Goal: Information Seeking & Learning: Check status

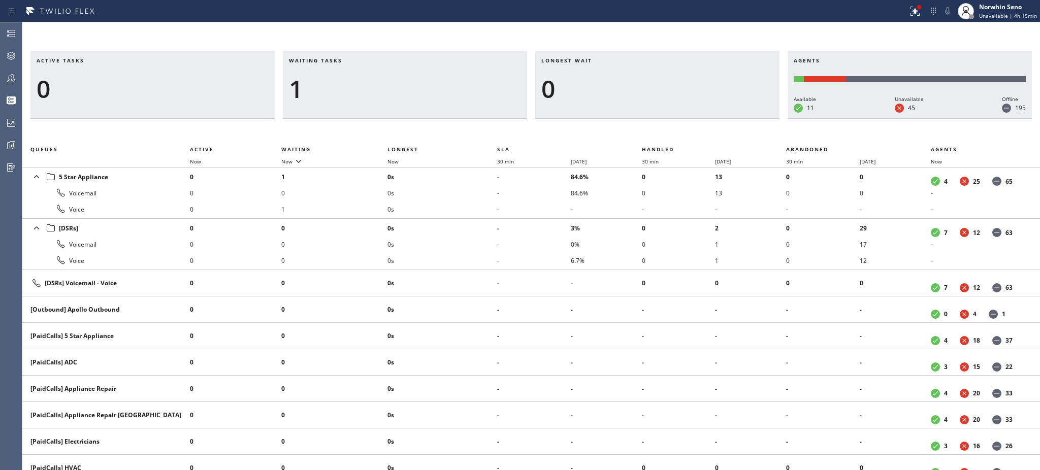
click at [352, 60] on h3 "Waiting tasks" at bounding box center [405, 64] width 232 height 15
click at [673, 61] on h3 "Longest wait" at bounding box center [657, 64] width 232 height 15
click at [353, 60] on h3 "Waiting tasks" at bounding box center [405, 64] width 232 height 15
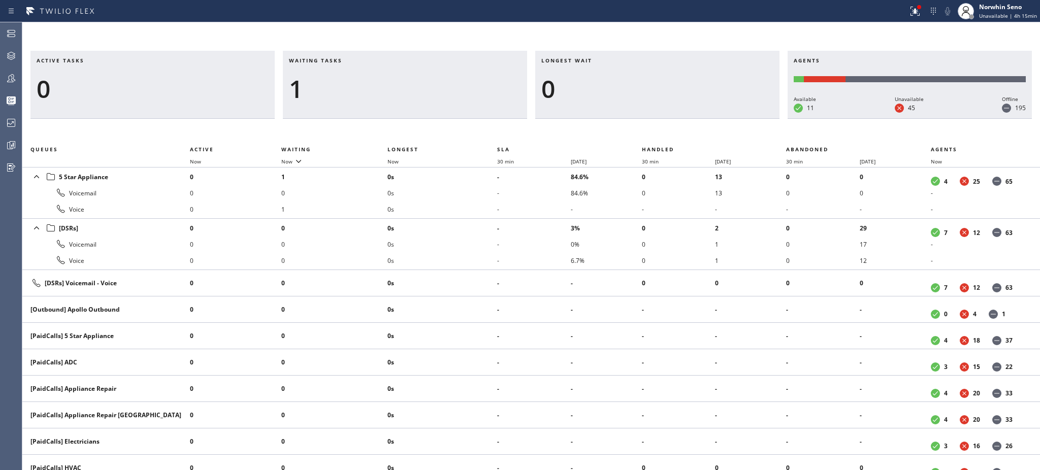
click at [353, 60] on h3 "Waiting tasks" at bounding box center [405, 64] width 232 height 15
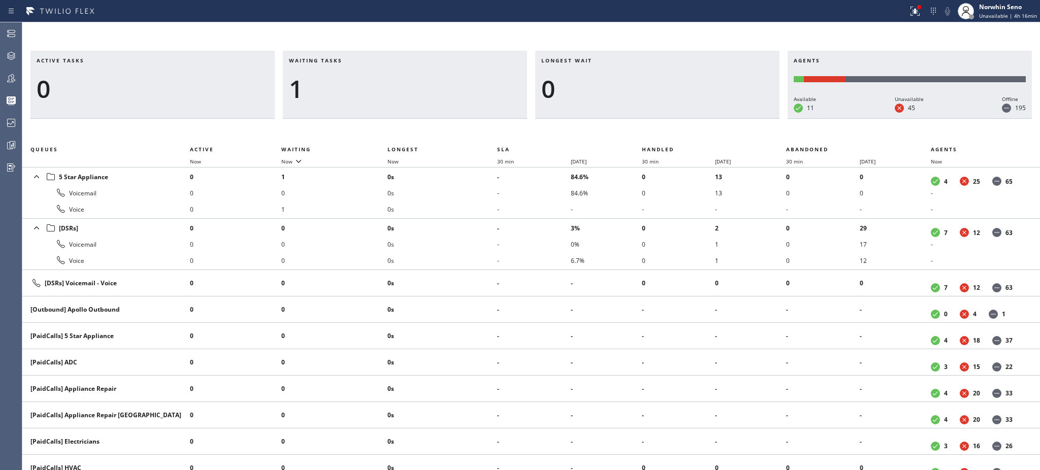
click at [353, 60] on h3 "Waiting tasks" at bounding box center [405, 64] width 232 height 15
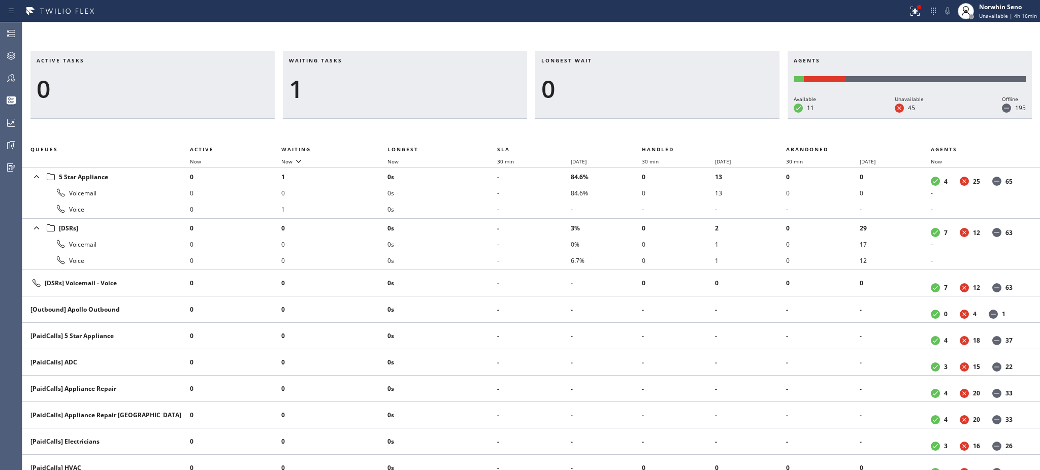
click at [353, 60] on h3 "Waiting tasks" at bounding box center [405, 64] width 232 height 15
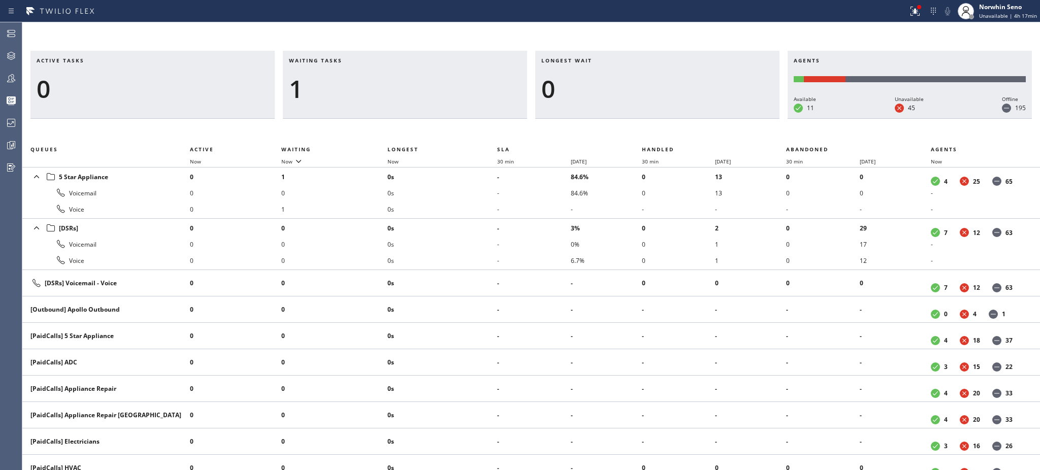
click at [353, 60] on h3 "Waiting tasks" at bounding box center [405, 64] width 232 height 15
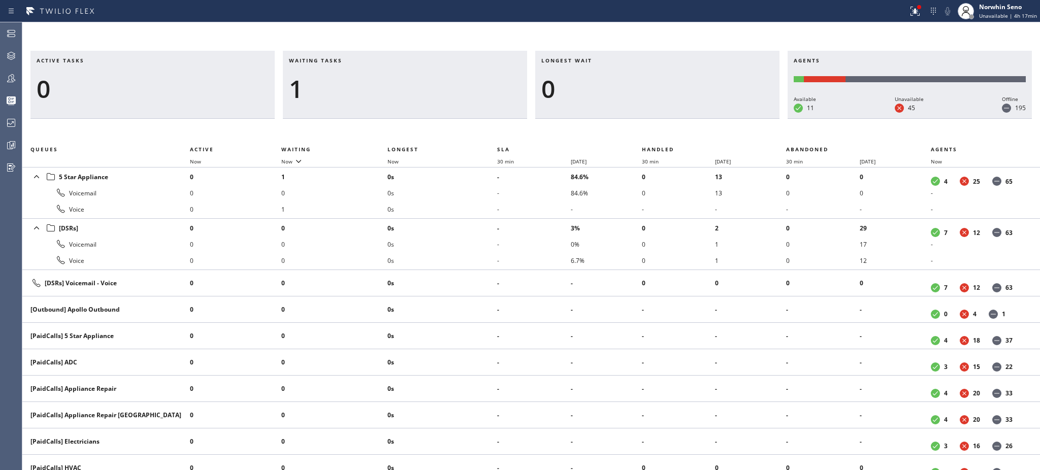
click at [353, 60] on h3 "Waiting tasks" at bounding box center [405, 64] width 232 height 15
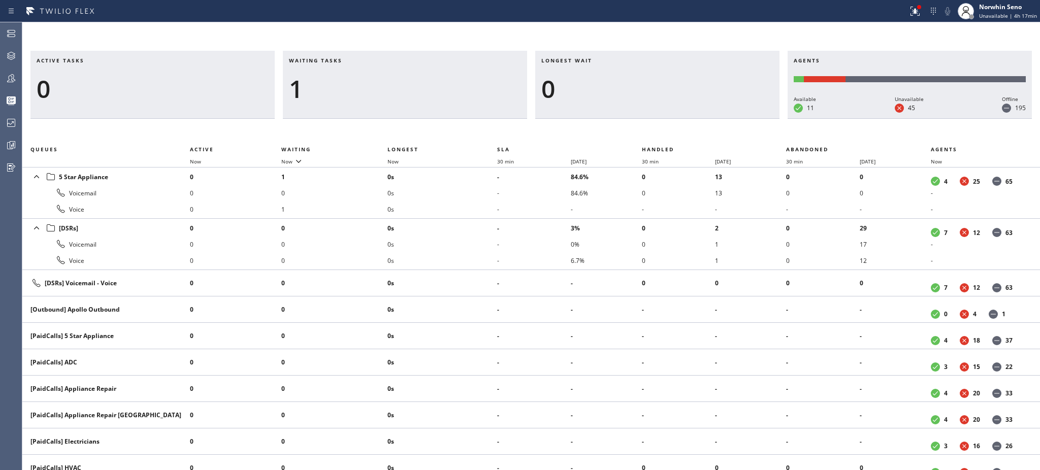
click at [353, 60] on h3 "Waiting tasks" at bounding box center [405, 64] width 232 height 15
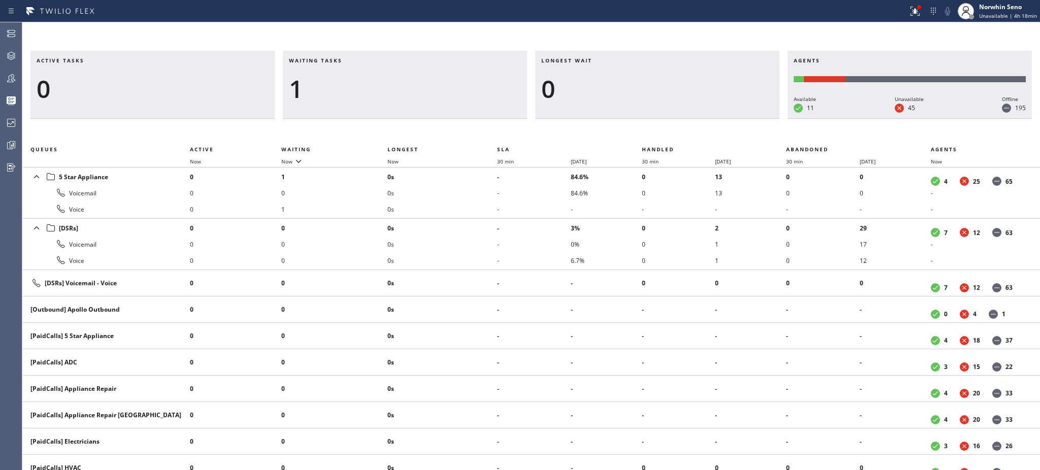
click at [353, 60] on h3 "Waiting tasks" at bounding box center [405, 64] width 232 height 15
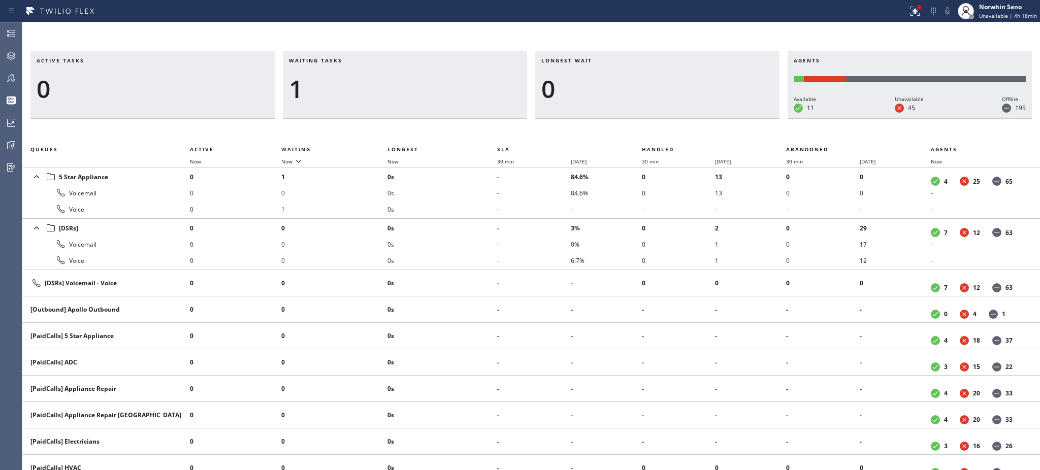
click at [353, 60] on h3 "Waiting tasks" at bounding box center [405, 64] width 232 height 15
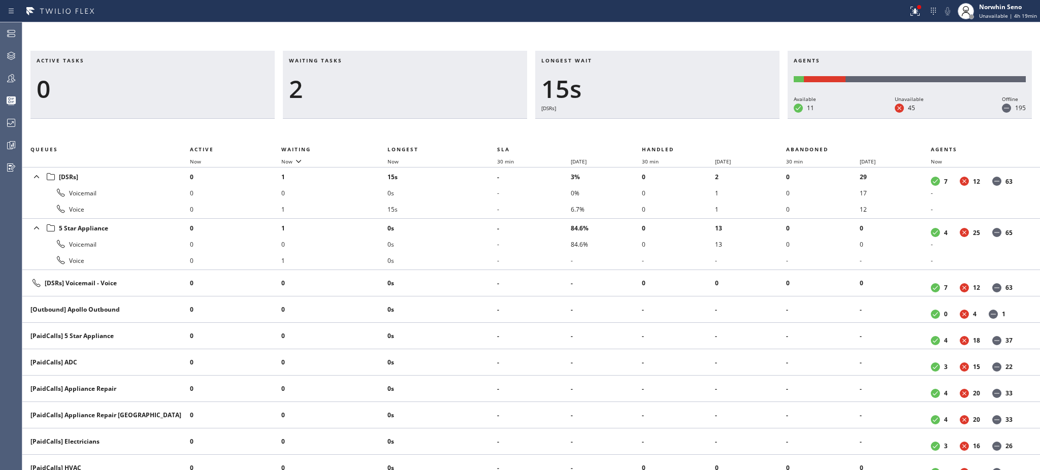
click at [353, 60] on h3 "Waiting tasks" at bounding box center [405, 64] width 232 height 15
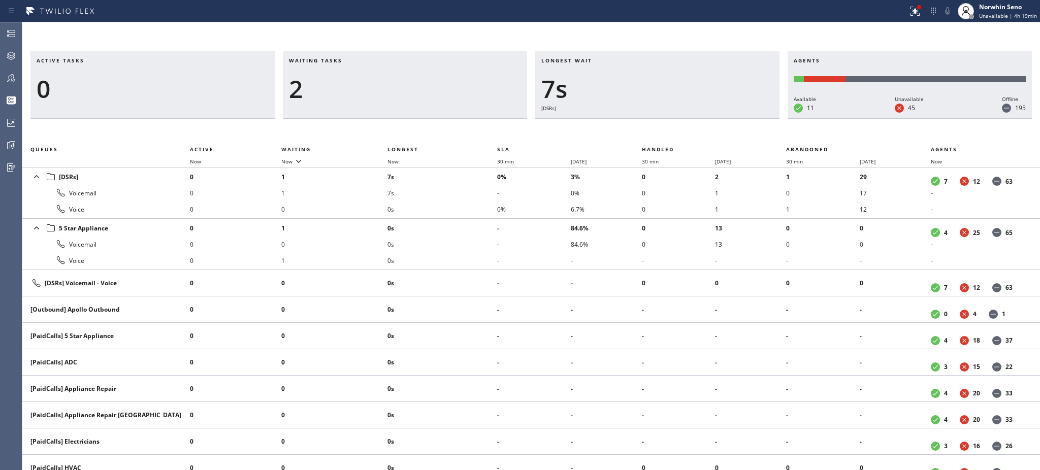
click at [353, 60] on h3 "Waiting tasks" at bounding box center [405, 64] width 232 height 15
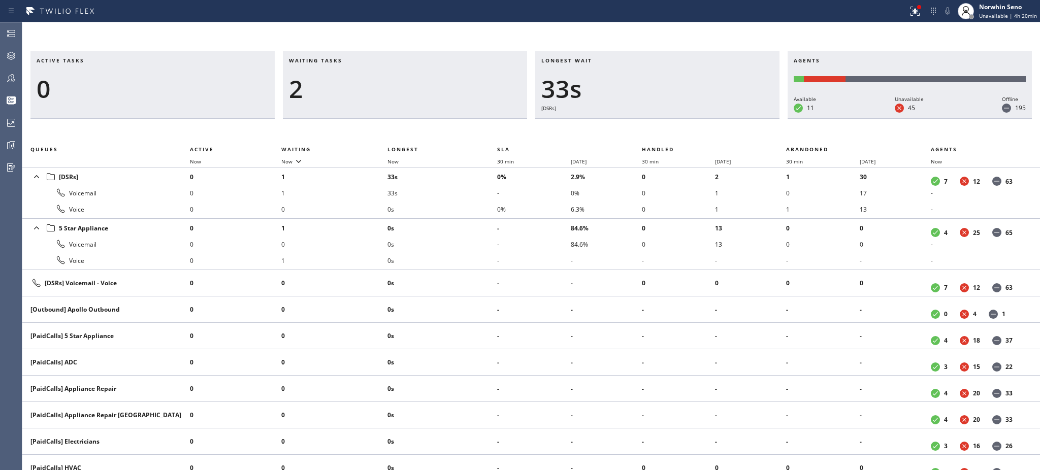
click at [353, 60] on h3 "Waiting tasks" at bounding box center [405, 64] width 232 height 15
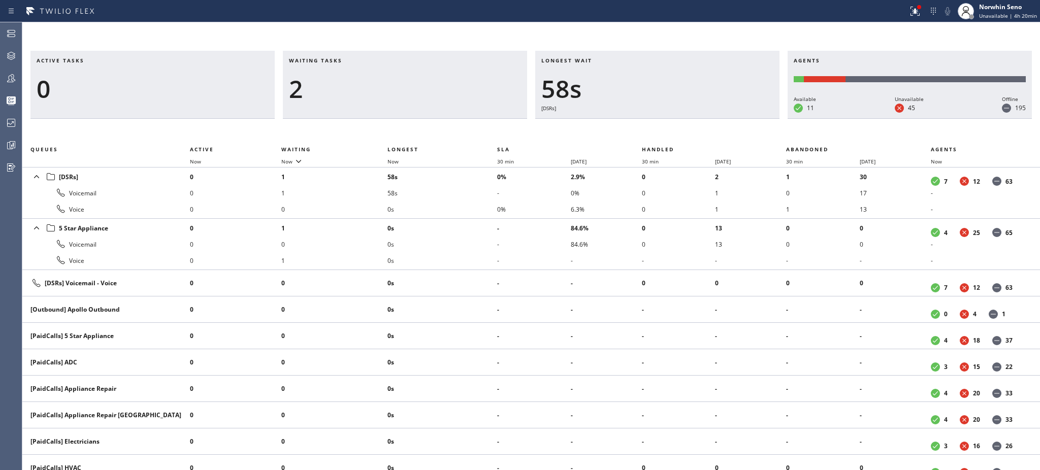
click at [353, 60] on h3 "Waiting tasks" at bounding box center [405, 64] width 232 height 15
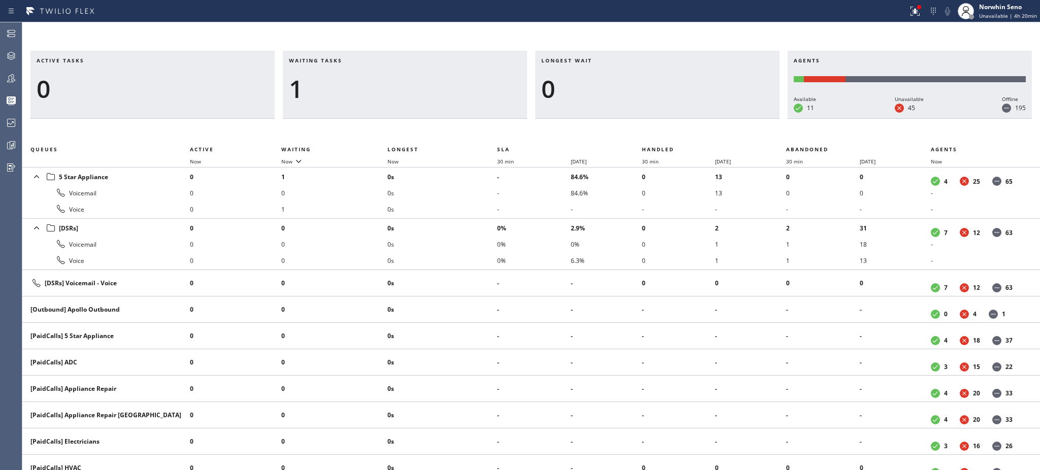
click at [353, 60] on h3 "Waiting tasks" at bounding box center [405, 64] width 232 height 15
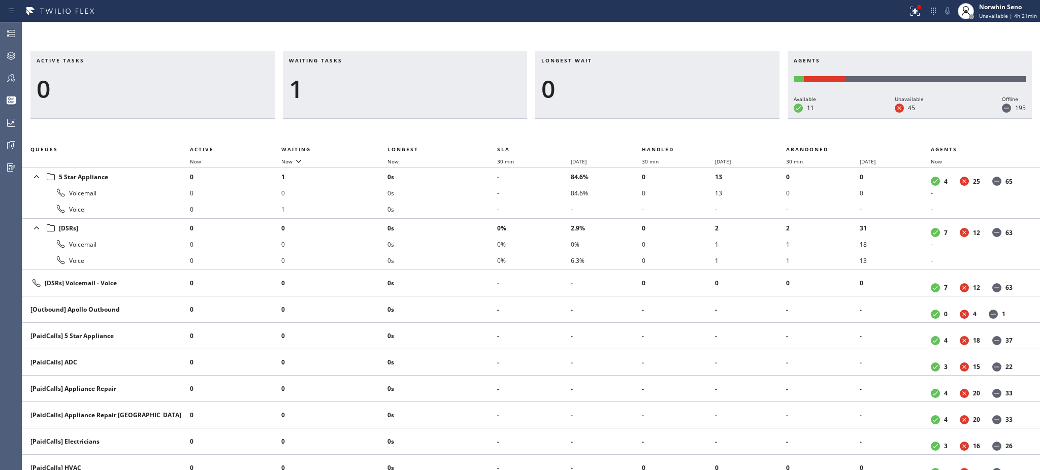
click at [353, 60] on h3 "Waiting tasks" at bounding box center [405, 64] width 232 height 15
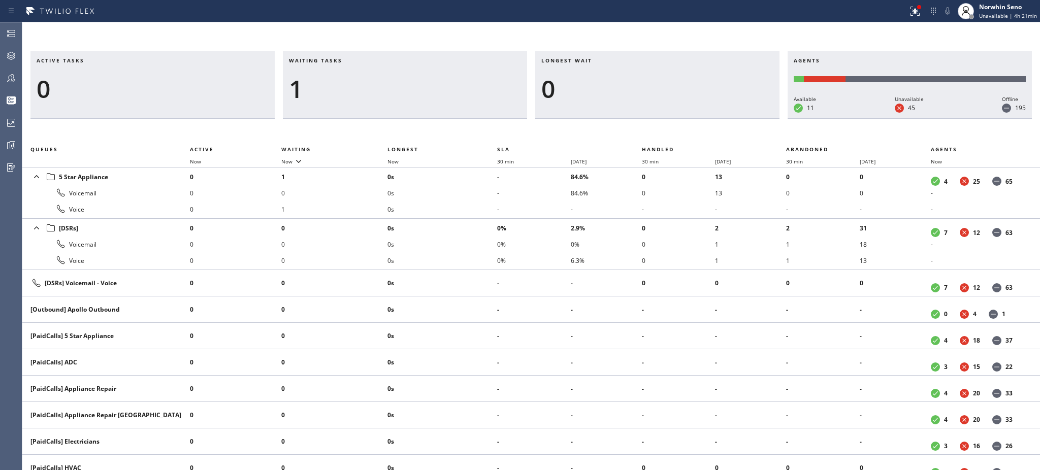
click at [353, 60] on h3 "Waiting tasks" at bounding box center [405, 64] width 232 height 15
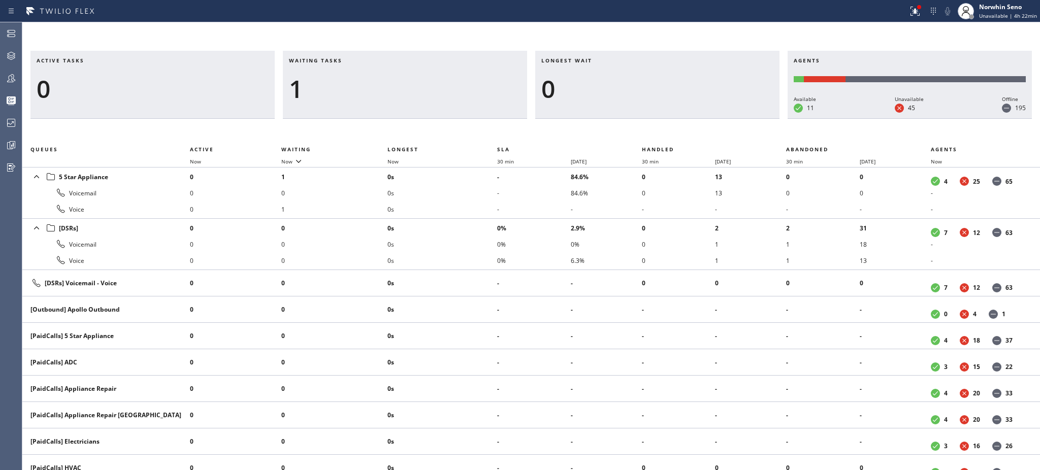
click at [353, 60] on h3 "Waiting tasks" at bounding box center [405, 64] width 232 height 15
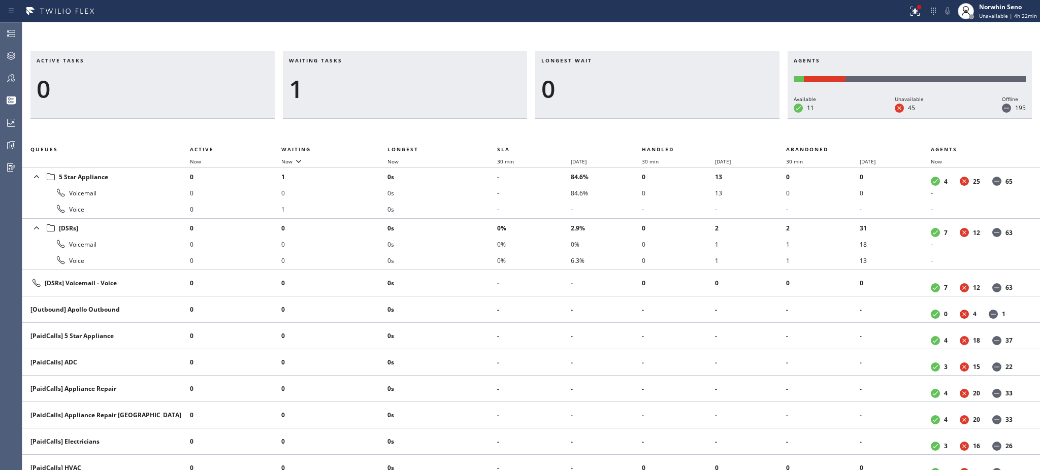
click at [353, 60] on h3 "Waiting tasks" at bounding box center [405, 64] width 232 height 15
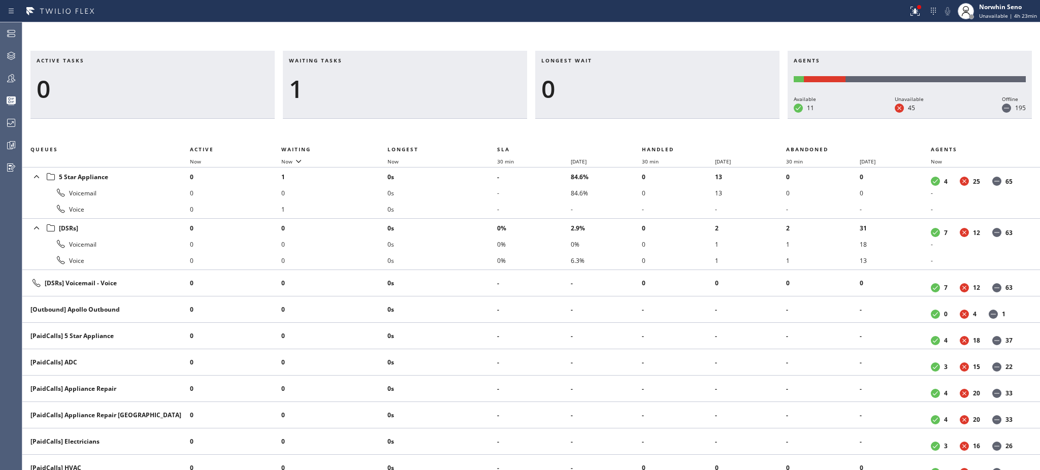
click at [353, 60] on h3 "Waiting tasks" at bounding box center [405, 64] width 232 height 15
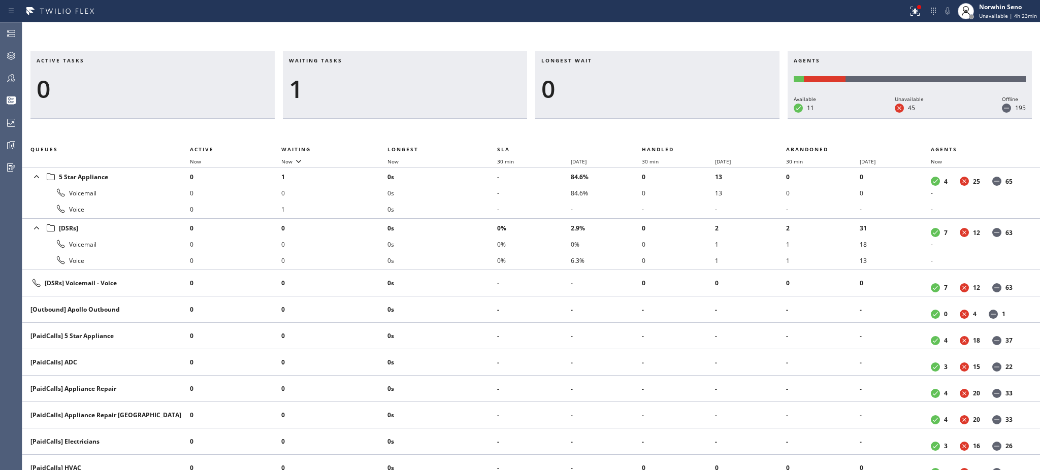
click at [353, 60] on h3 "Waiting tasks" at bounding box center [405, 64] width 232 height 15
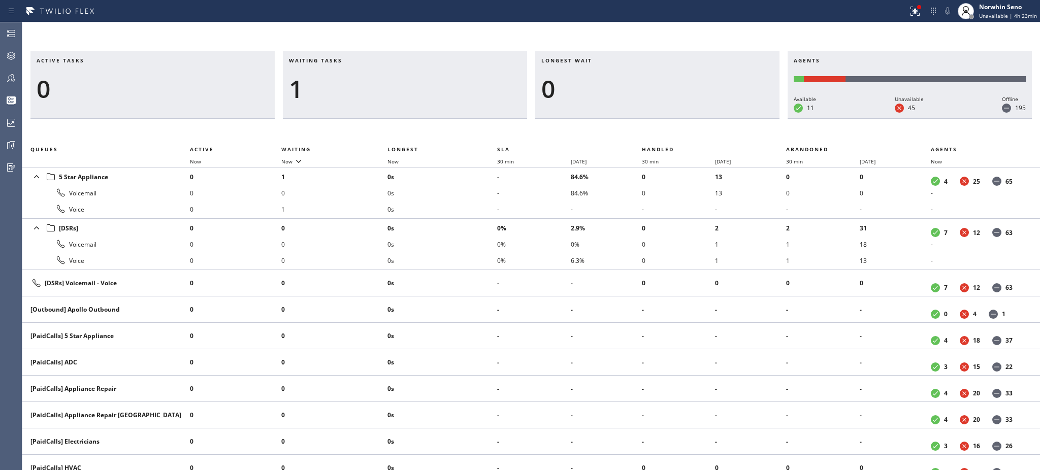
click at [353, 60] on h3 "Waiting tasks" at bounding box center [405, 64] width 232 height 15
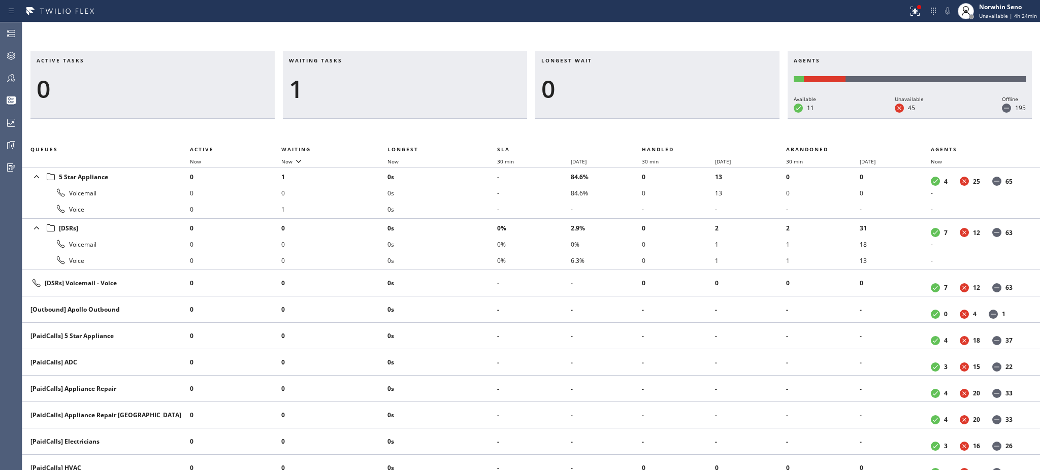
click at [353, 60] on h3 "Waiting tasks" at bounding box center [405, 64] width 232 height 15
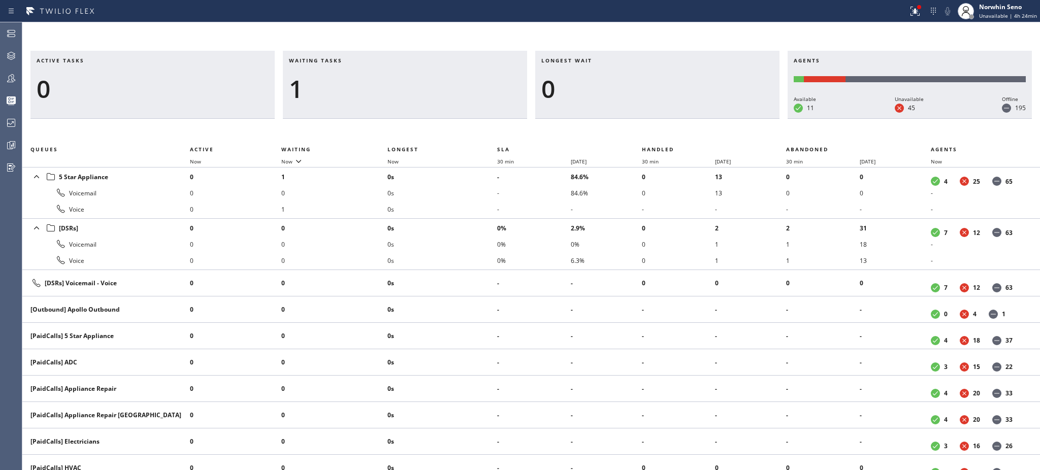
click at [353, 60] on h3 "Waiting tasks" at bounding box center [405, 64] width 232 height 15
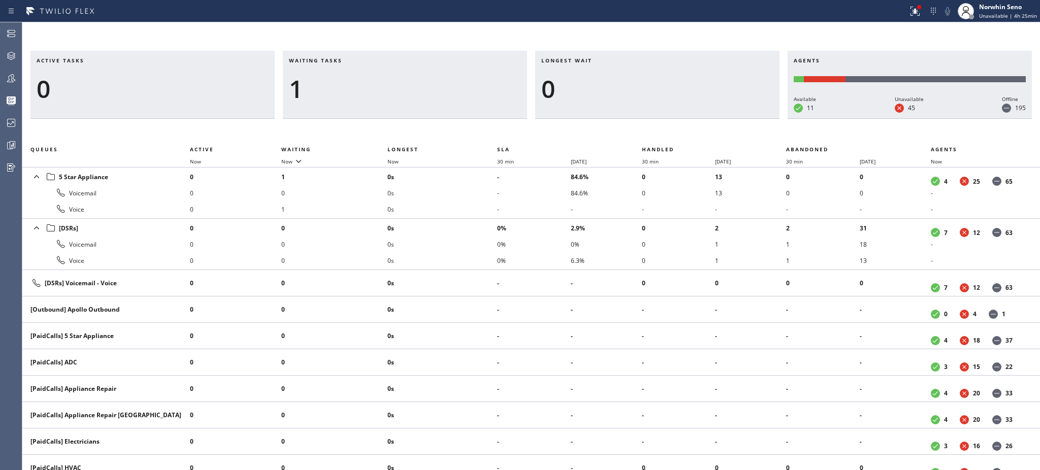
click at [353, 60] on h3 "Waiting tasks" at bounding box center [405, 64] width 232 height 15
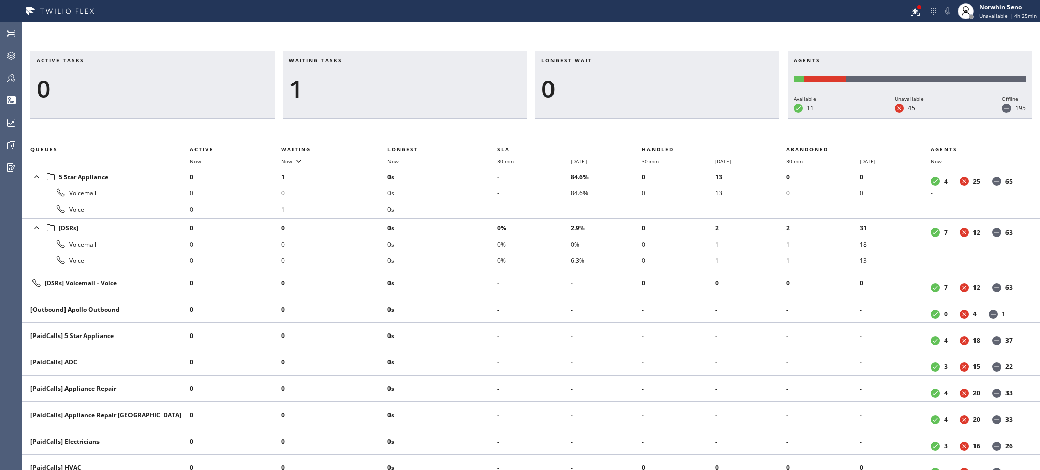
click at [353, 60] on h3 "Waiting tasks" at bounding box center [405, 64] width 232 height 15
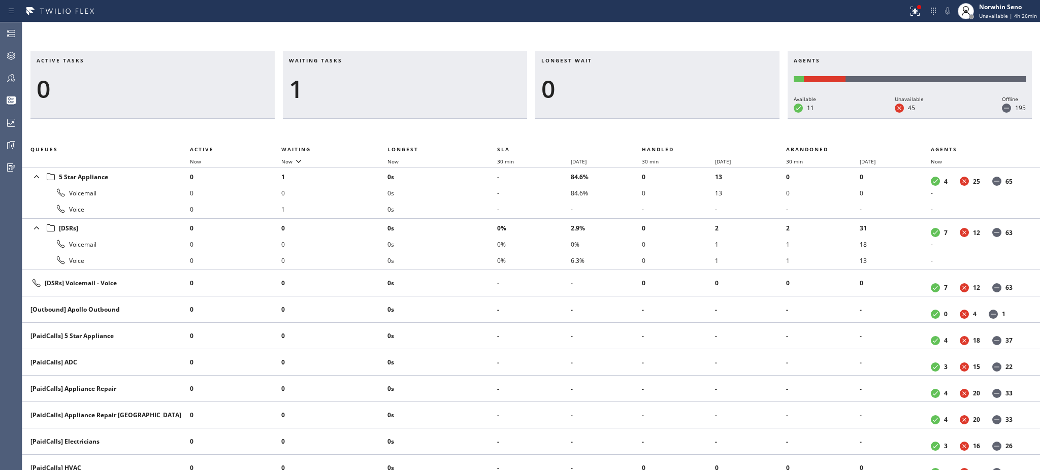
click at [353, 60] on h3 "Waiting tasks" at bounding box center [405, 64] width 232 height 15
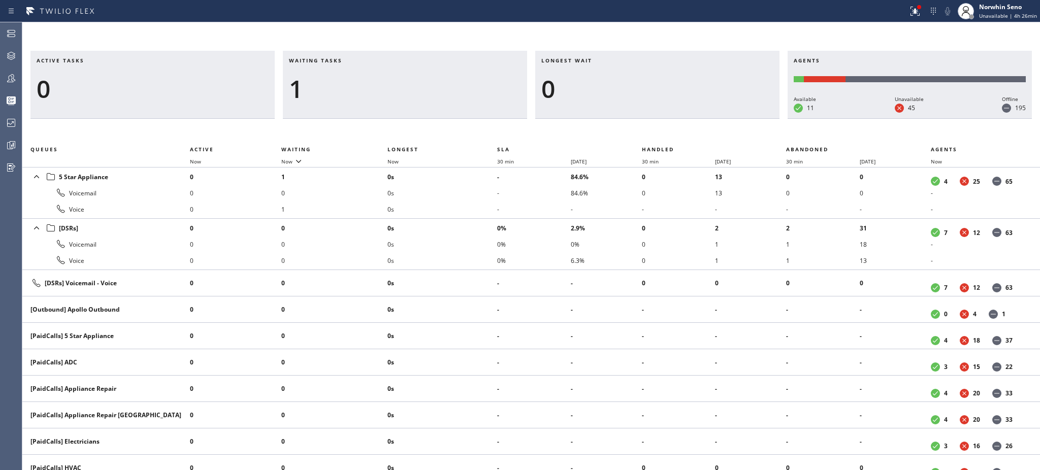
click at [353, 60] on h3 "Waiting tasks" at bounding box center [405, 64] width 232 height 15
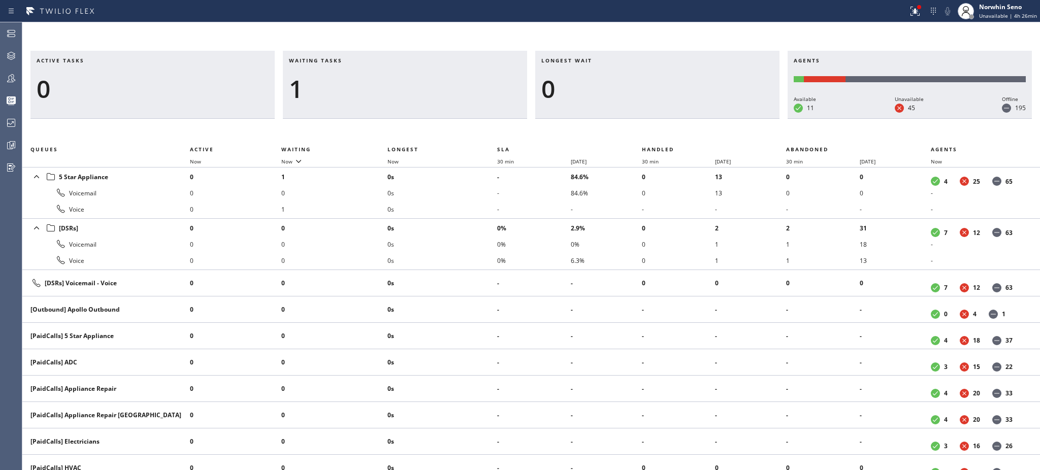
click at [353, 60] on h3 "Waiting tasks" at bounding box center [405, 64] width 232 height 15
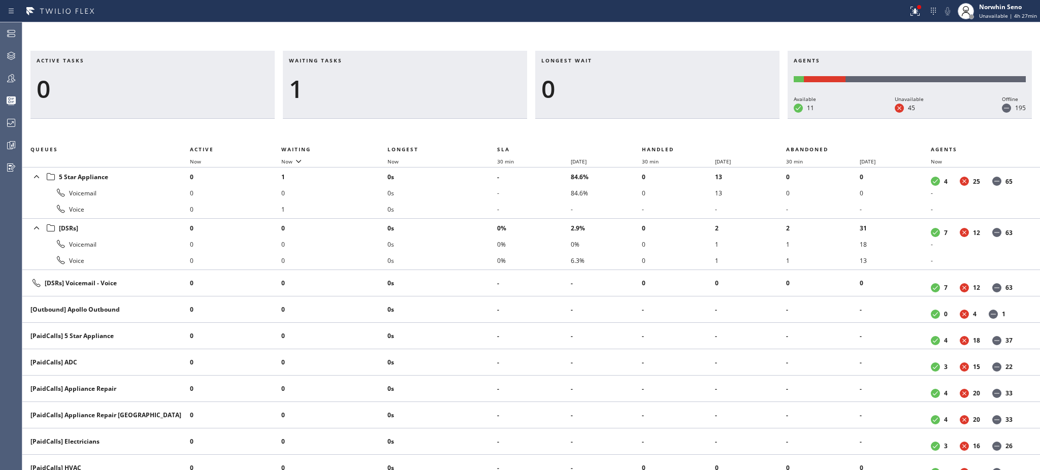
click at [353, 60] on h3 "Waiting tasks" at bounding box center [405, 64] width 232 height 15
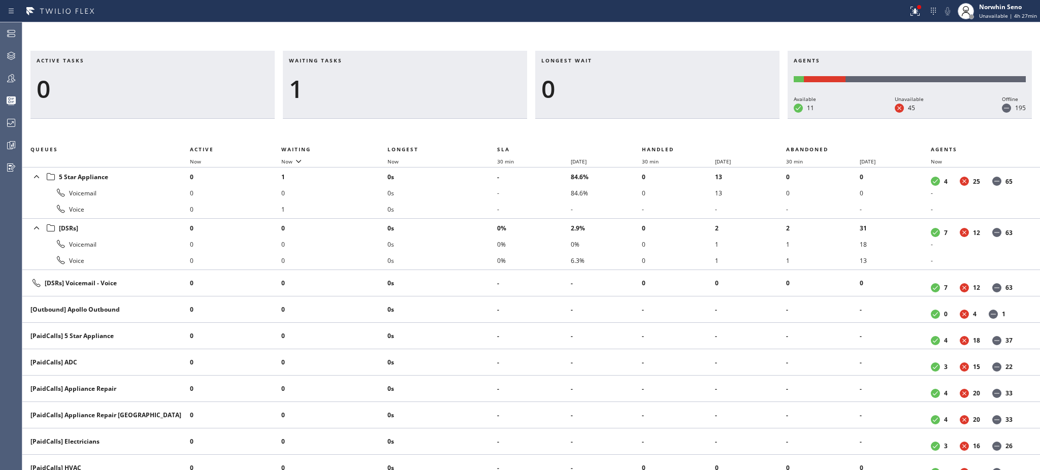
click at [353, 60] on h3 "Waiting tasks" at bounding box center [405, 64] width 232 height 15
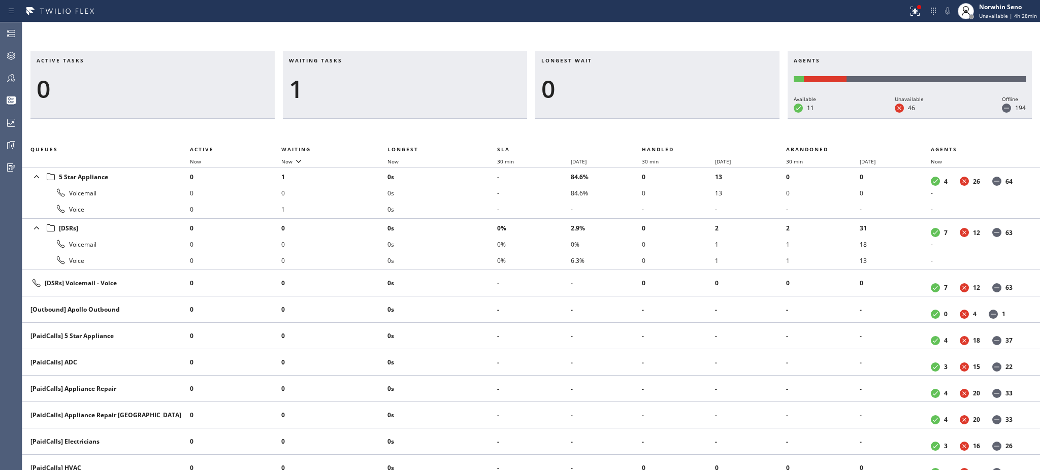
click at [353, 60] on h3 "Waiting tasks" at bounding box center [405, 64] width 232 height 15
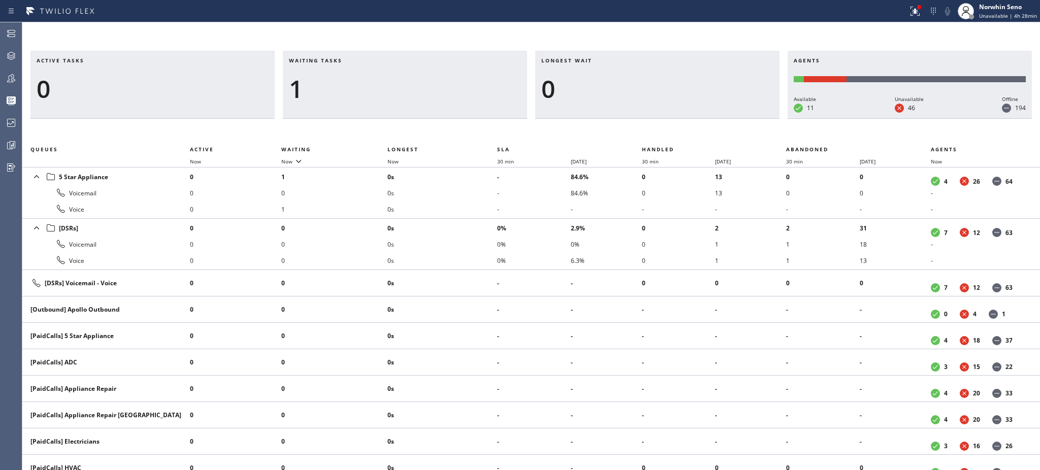
click at [353, 60] on h3 "Waiting tasks" at bounding box center [405, 64] width 232 height 15
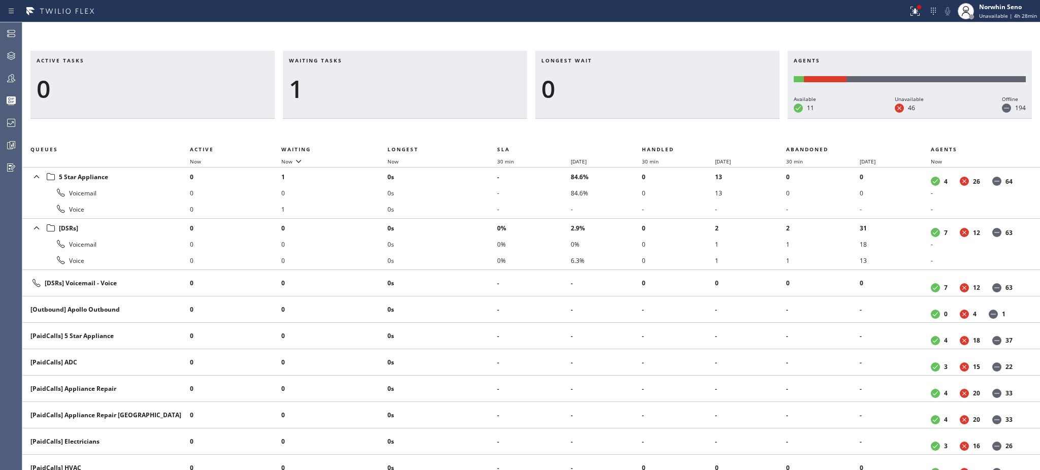
click at [353, 60] on h3 "Waiting tasks" at bounding box center [405, 64] width 232 height 15
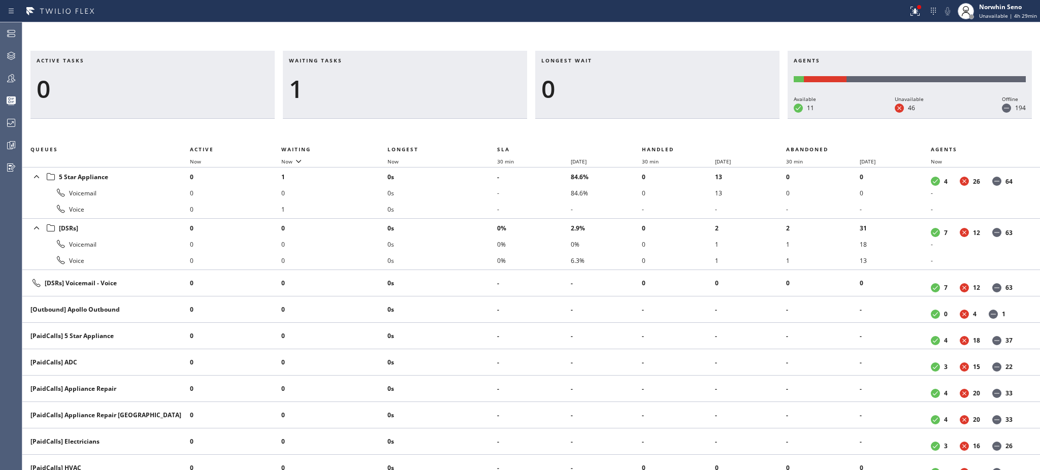
click at [353, 60] on h3 "Waiting tasks" at bounding box center [405, 64] width 232 height 15
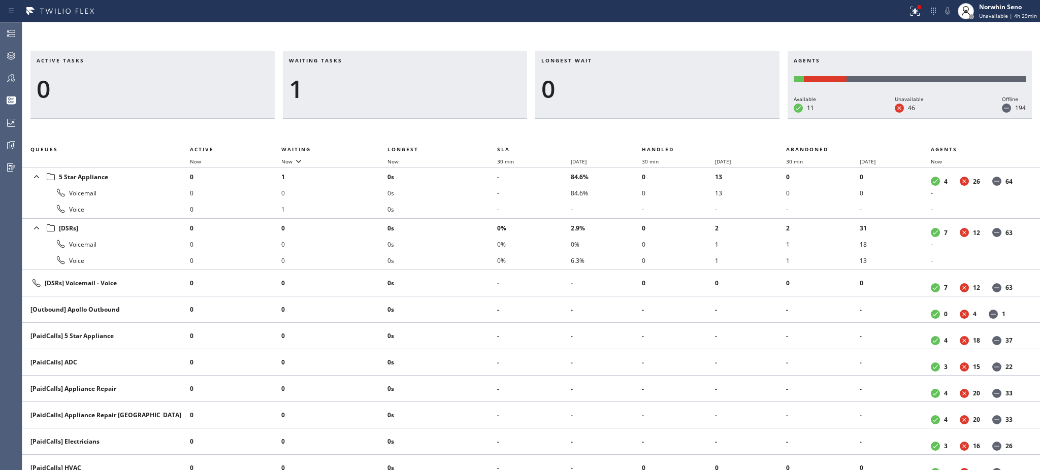
click at [353, 60] on h3 "Waiting tasks" at bounding box center [405, 64] width 232 height 15
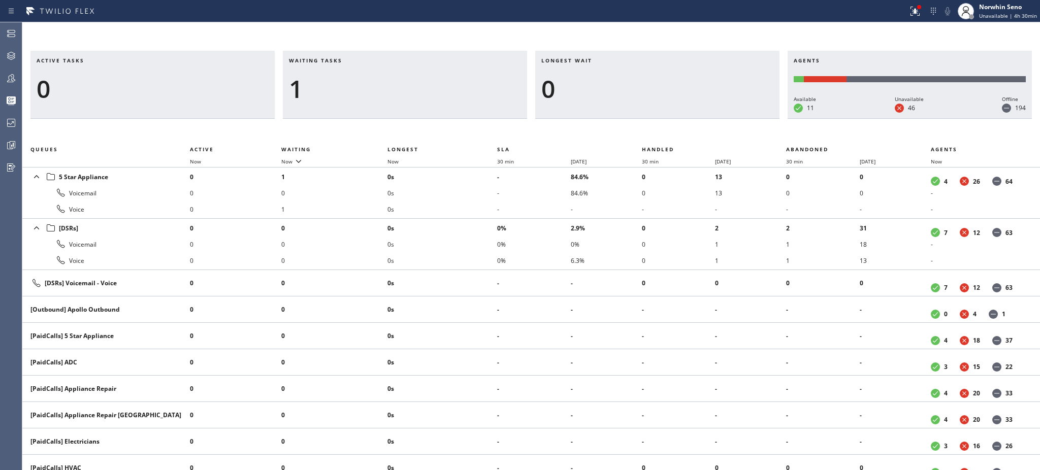
click at [353, 60] on h3 "Waiting tasks" at bounding box center [405, 64] width 232 height 15
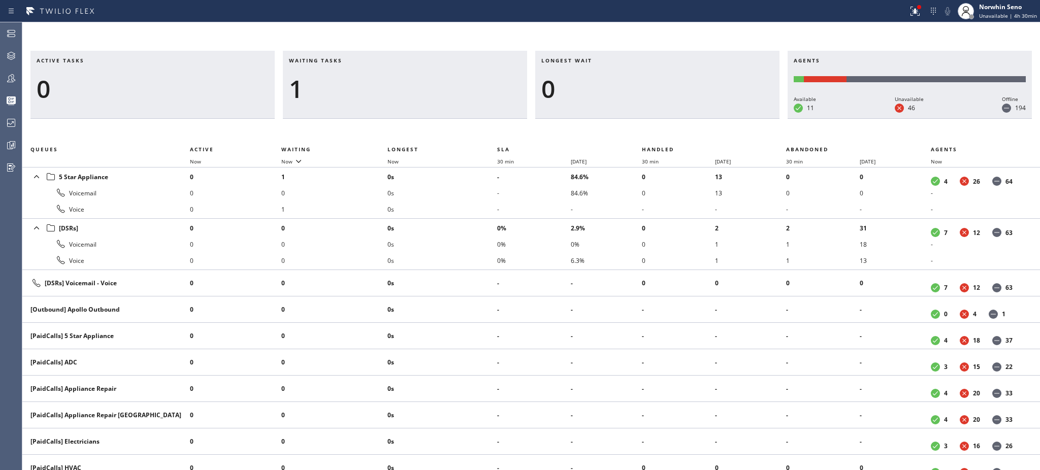
click at [353, 60] on h3 "Waiting tasks" at bounding box center [405, 64] width 232 height 15
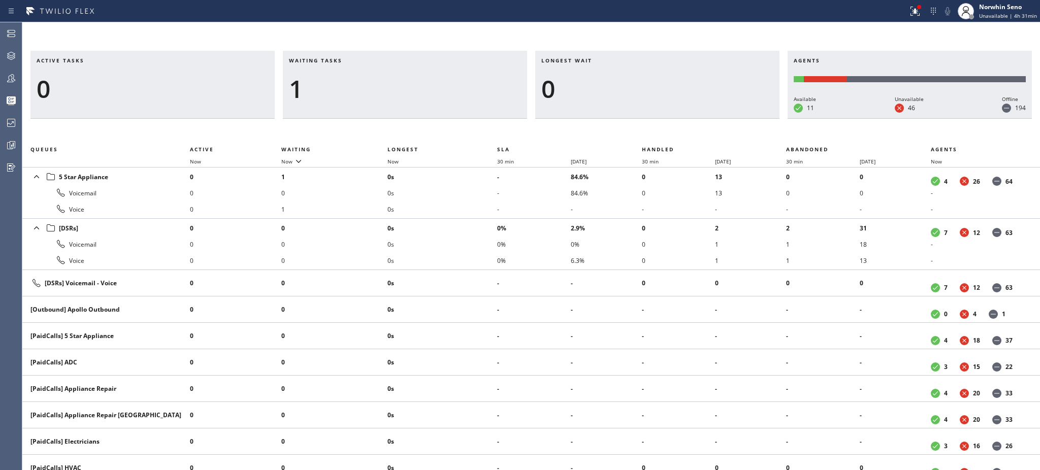
click at [353, 60] on h3 "Waiting tasks" at bounding box center [405, 64] width 232 height 15
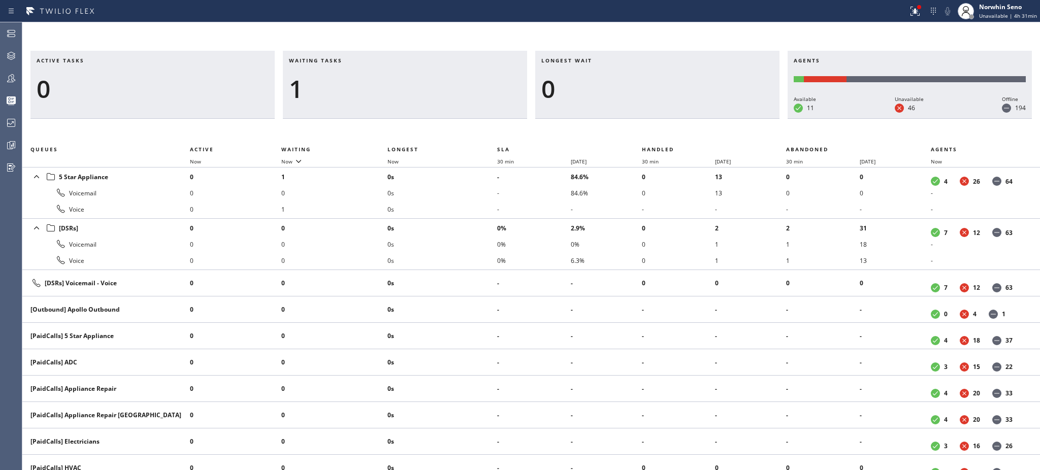
click at [353, 60] on h3 "Waiting tasks" at bounding box center [405, 64] width 232 height 15
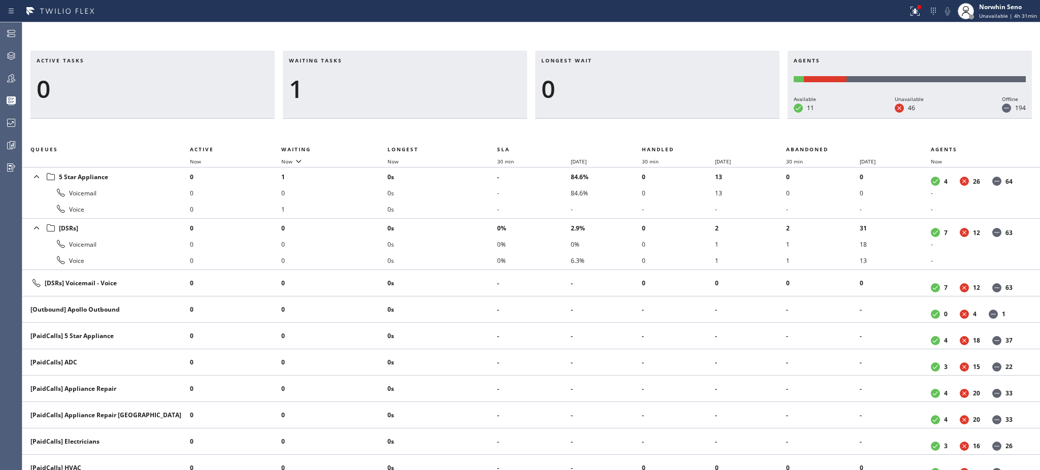
click at [353, 60] on h3 "Waiting tasks" at bounding box center [405, 64] width 232 height 15
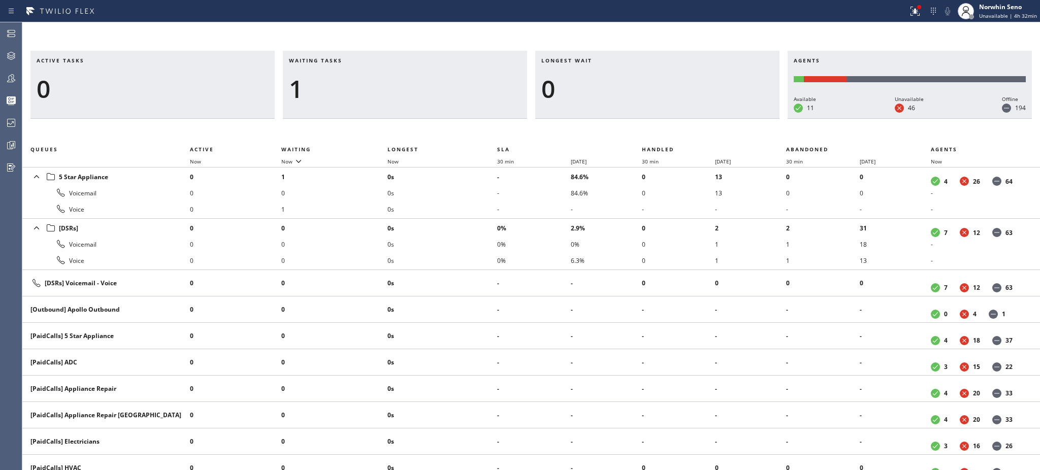
click at [353, 60] on h3 "Waiting tasks" at bounding box center [405, 64] width 232 height 15
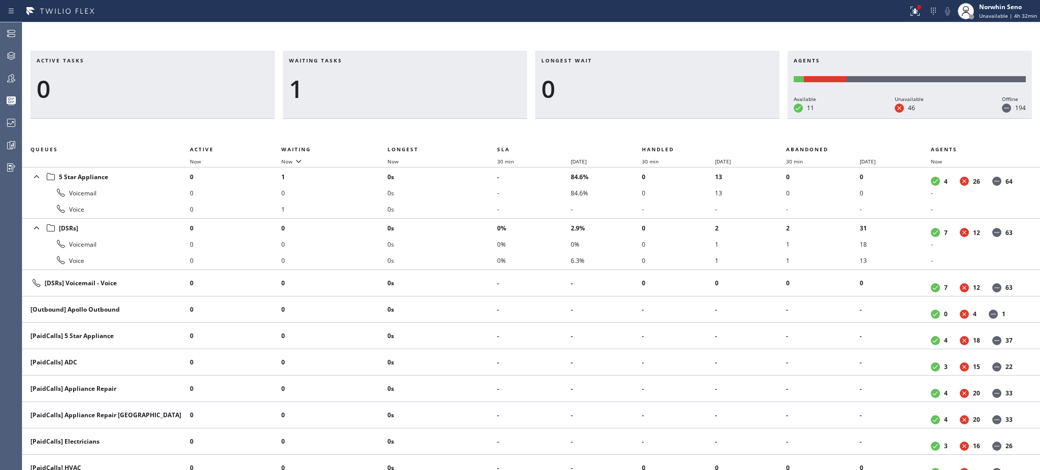
click at [353, 60] on h3 "Waiting tasks" at bounding box center [405, 64] width 232 height 15
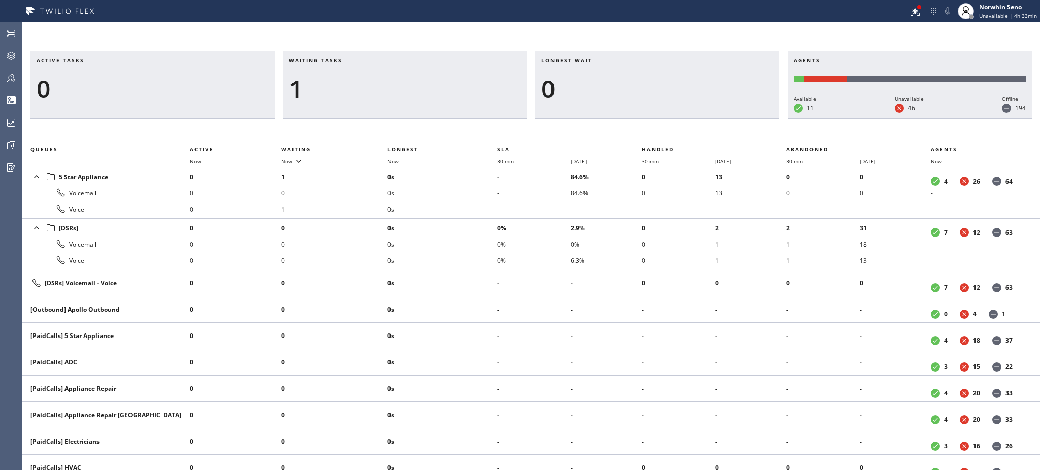
click at [353, 60] on h3 "Waiting tasks" at bounding box center [405, 64] width 232 height 15
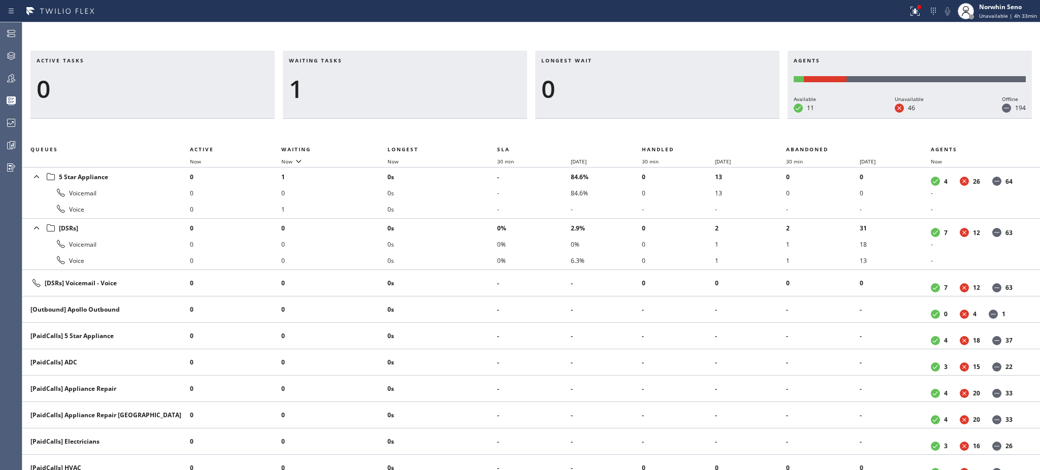
click at [353, 60] on h3 "Waiting tasks" at bounding box center [405, 64] width 232 height 15
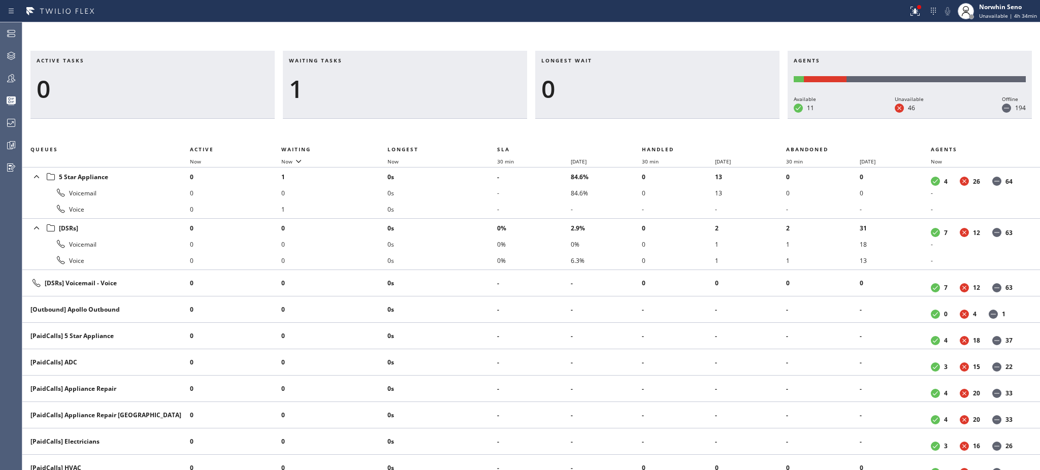
click at [353, 60] on h3 "Waiting tasks" at bounding box center [405, 64] width 232 height 15
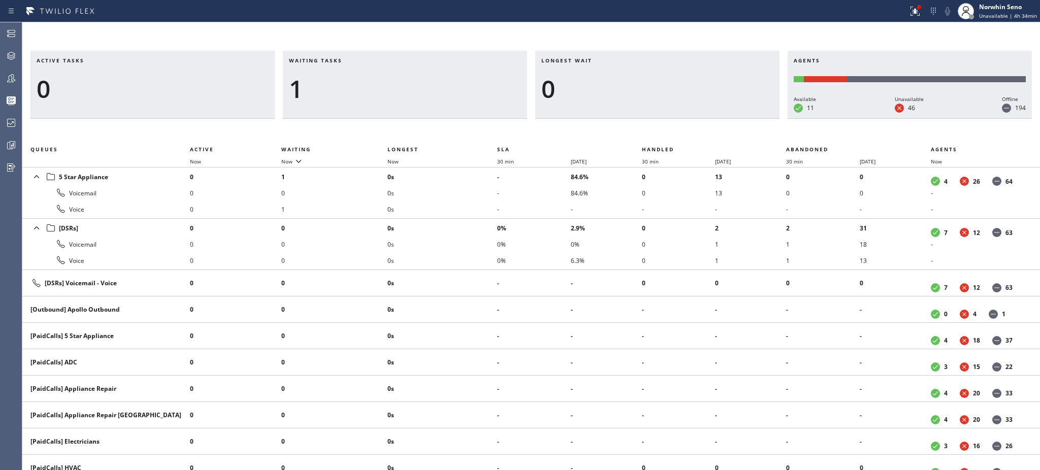
click at [353, 60] on h3 "Waiting tasks" at bounding box center [405, 64] width 232 height 15
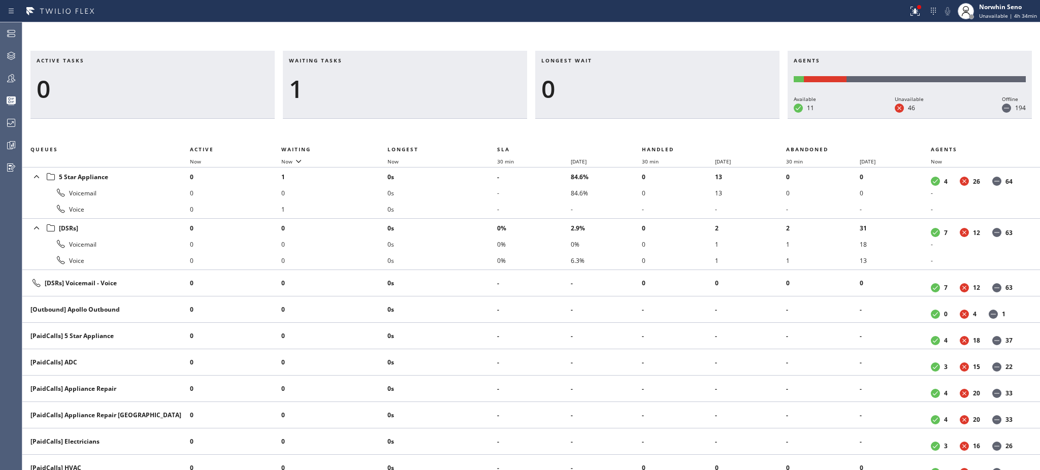
click at [353, 60] on h3 "Waiting tasks" at bounding box center [405, 64] width 232 height 15
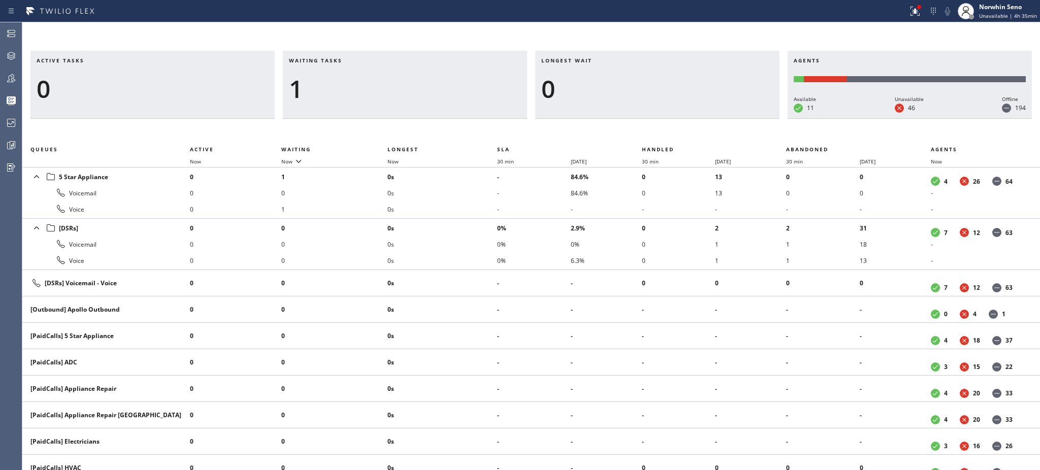
click at [353, 60] on h3 "Waiting tasks" at bounding box center [405, 64] width 232 height 15
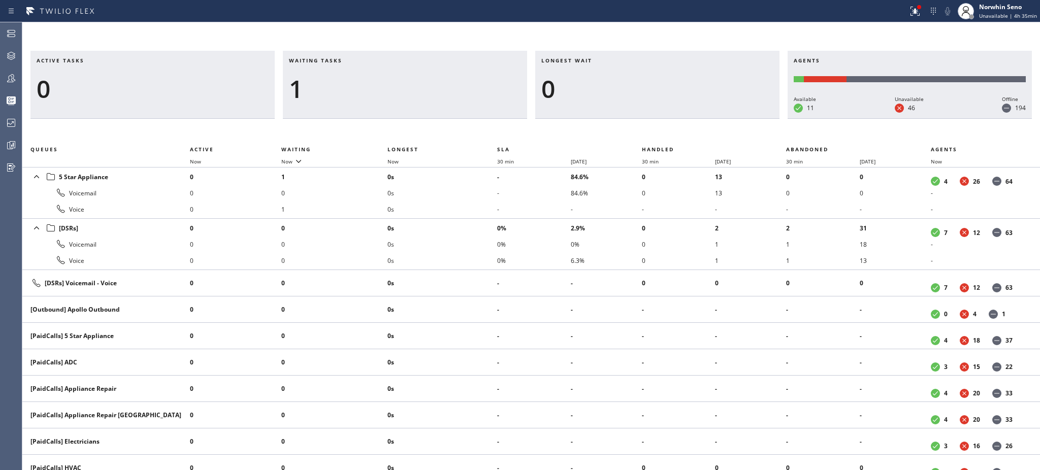
click at [353, 60] on h3 "Waiting tasks" at bounding box center [405, 64] width 232 height 15
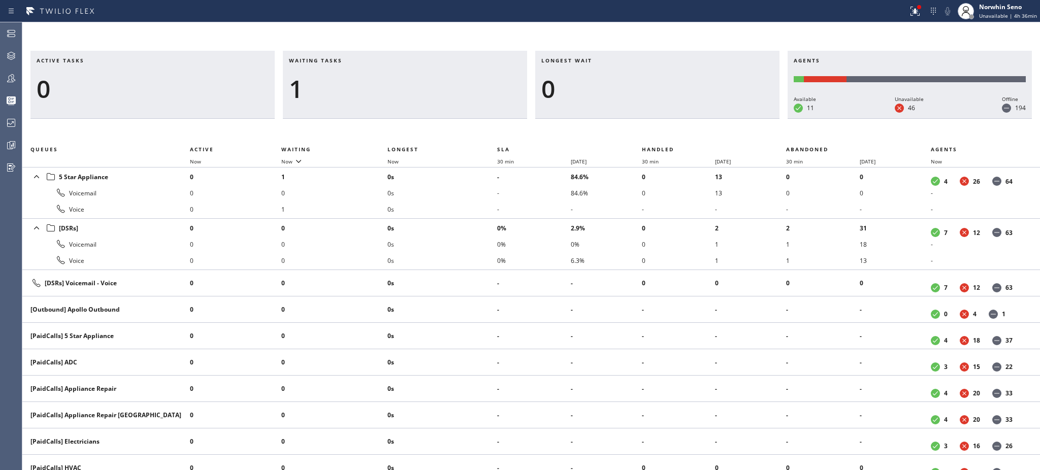
click at [353, 60] on h3 "Waiting tasks" at bounding box center [405, 64] width 232 height 15
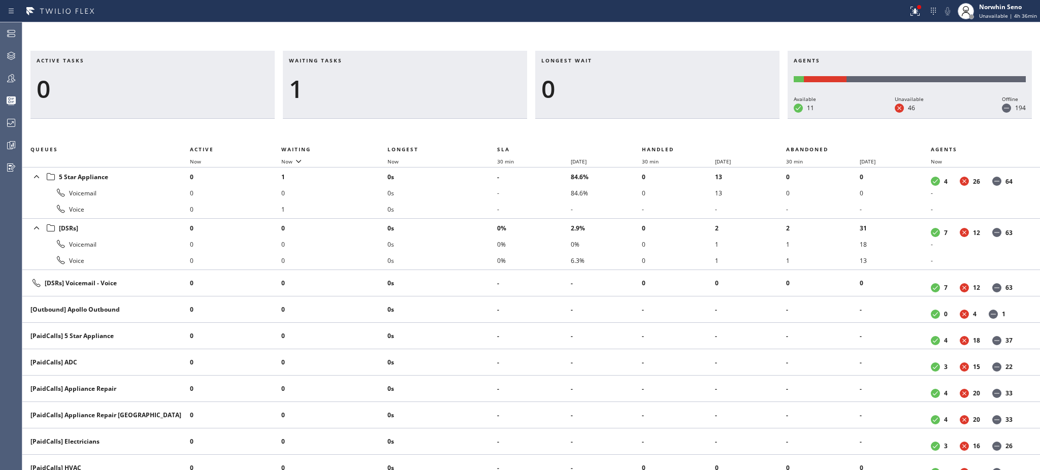
click at [353, 60] on h3 "Waiting tasks" at bounding box center [405, 64] width 232 height 15
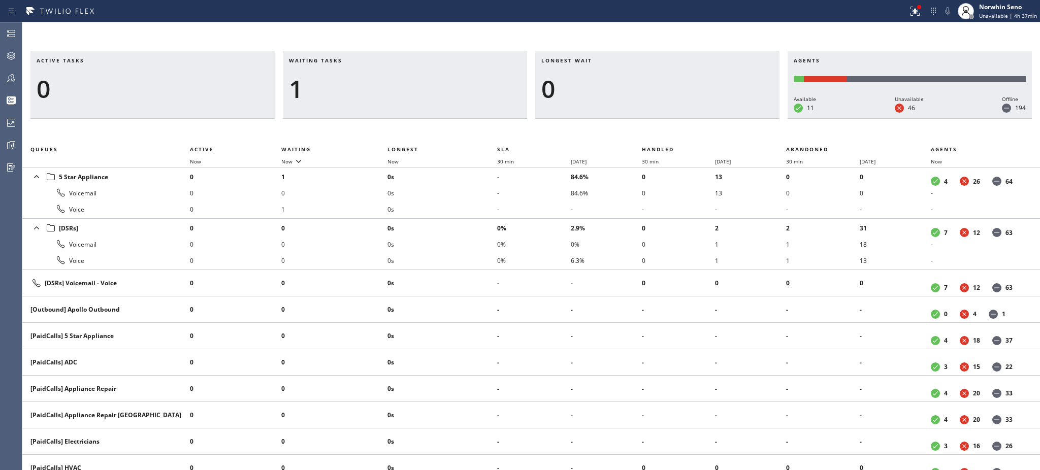
click at [353, 60] on h3 "Waiting tasks" at bounding box center [405, 64] width 232 height 15
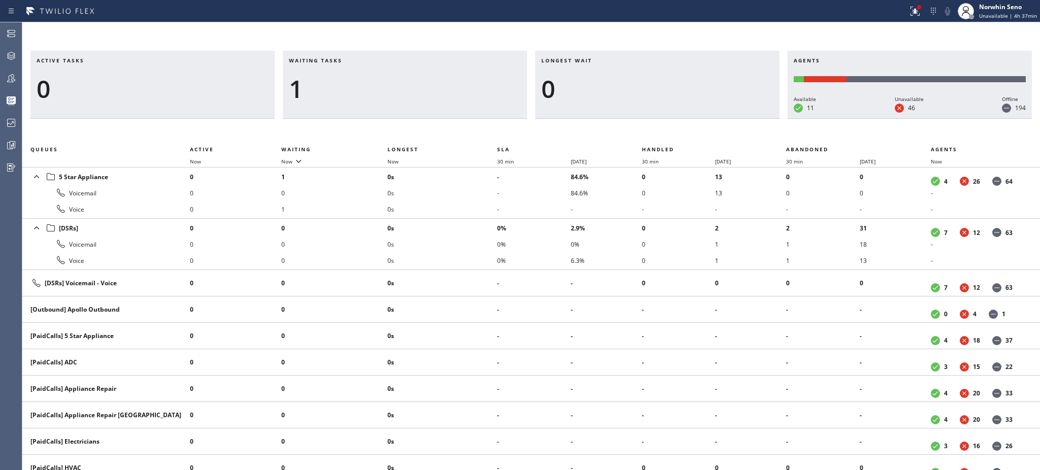
click at [353, 60] on h3 "Waiting tasks" at bounding box center [405, 64] width 232 height 15
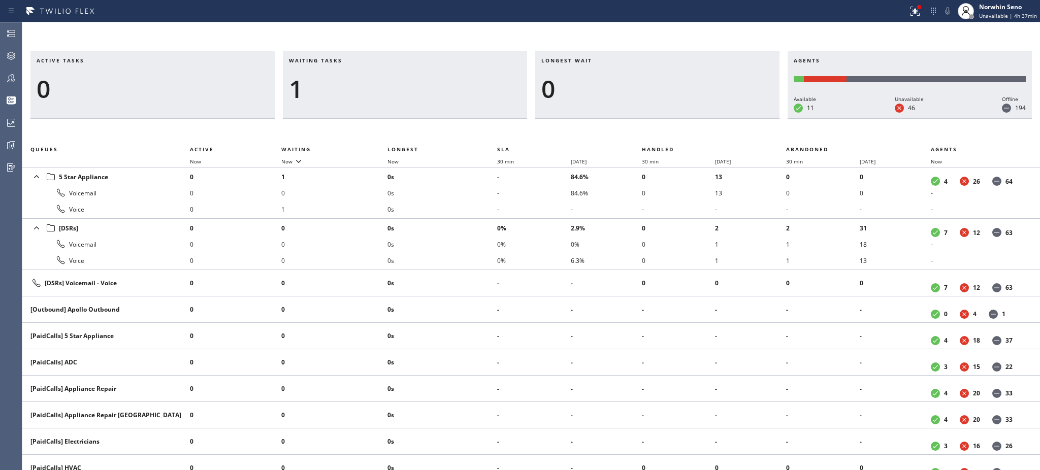
click at [353, 60] on h3 "Waiting tasks" at bounding box center [405, 64] width 232 height 15
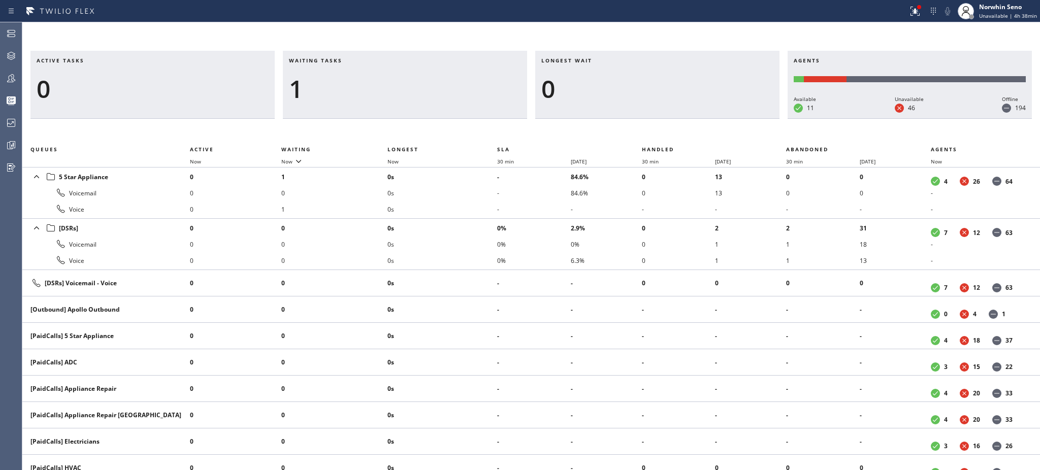
click at [353, 60] on h3 "Waiting tasks" at bounding box center [405, 64] width 232 height 15
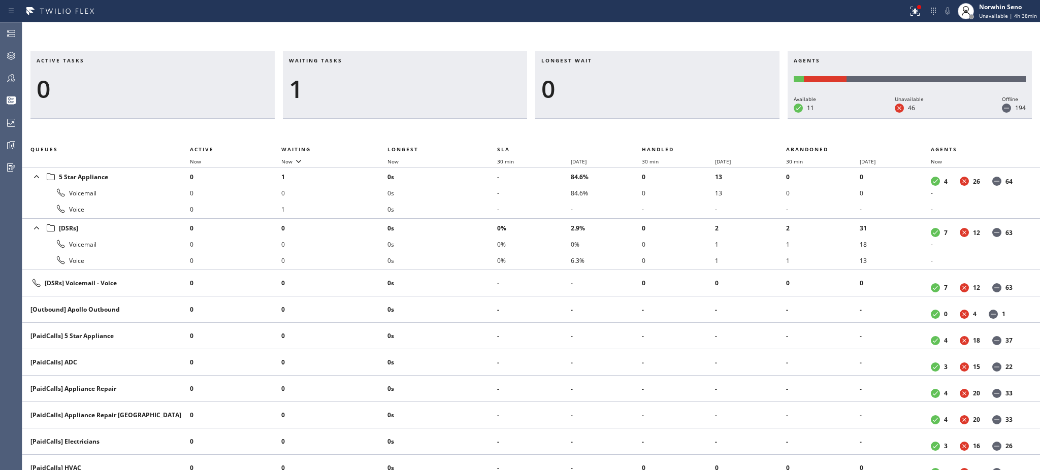
click at [353, 60] on h3 "Waiting tasks" at bounding box center [405, 64] width 232 height 15
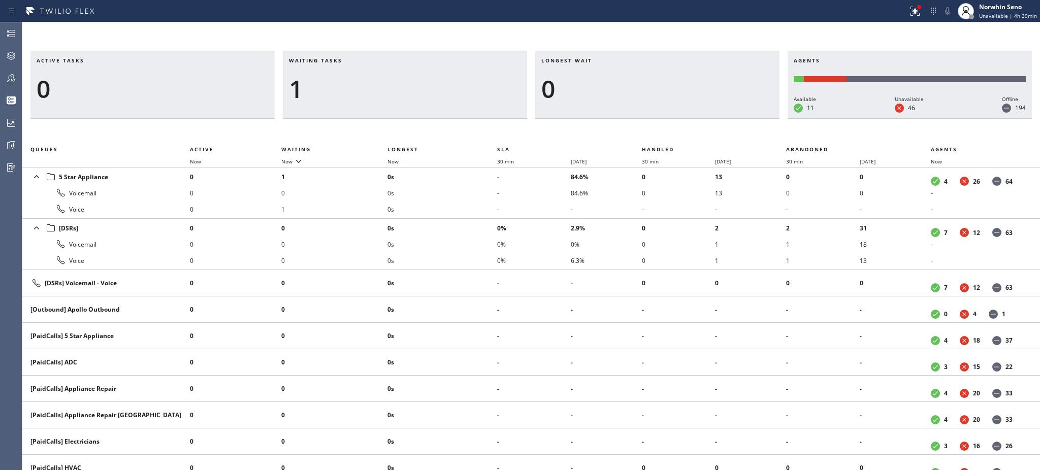
click at [353, 60] on h3 "Waiting tasks" at bounding box center [405, 64] width 232 height 15
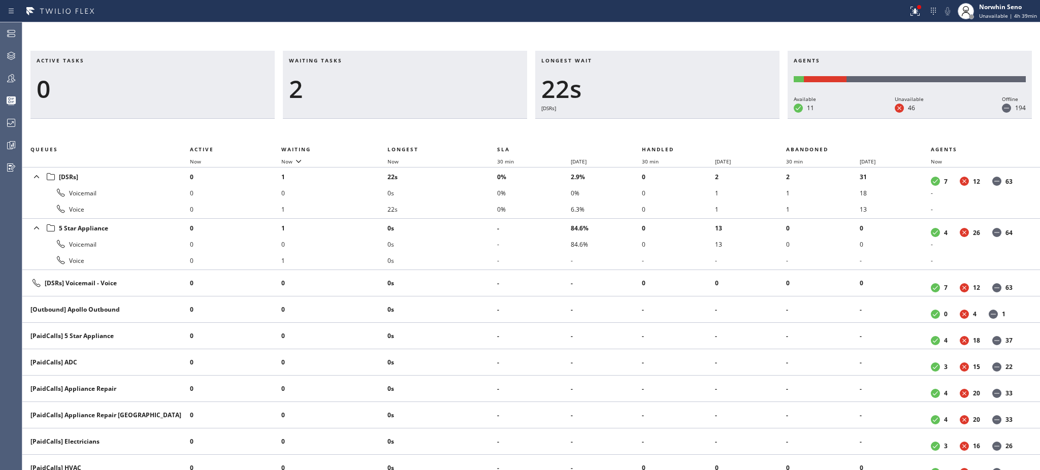
click at [353, 60] on h3 "Waiting tasks" at bounding box center [405, 64] width 232 height 15
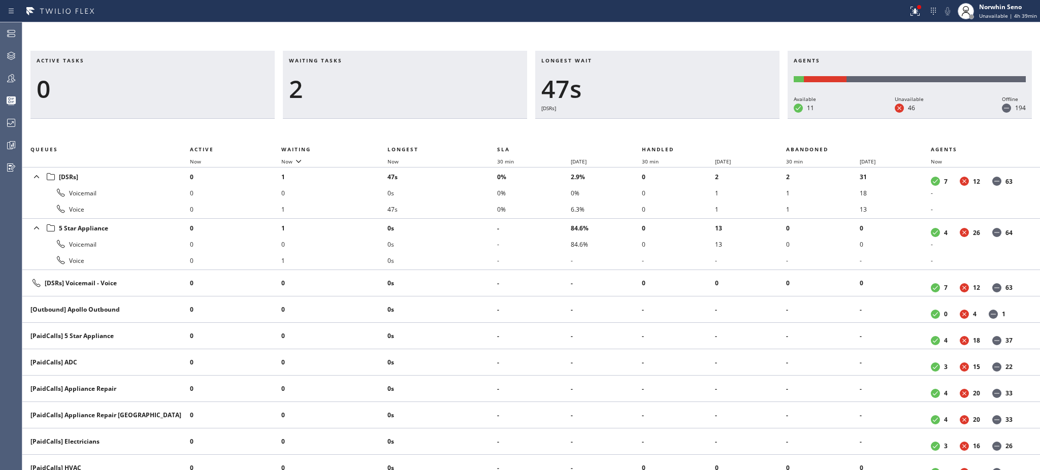
click at [353, 60] on h3 "Waiting tasks" at bounding box center [405, 64] width 232 height 15
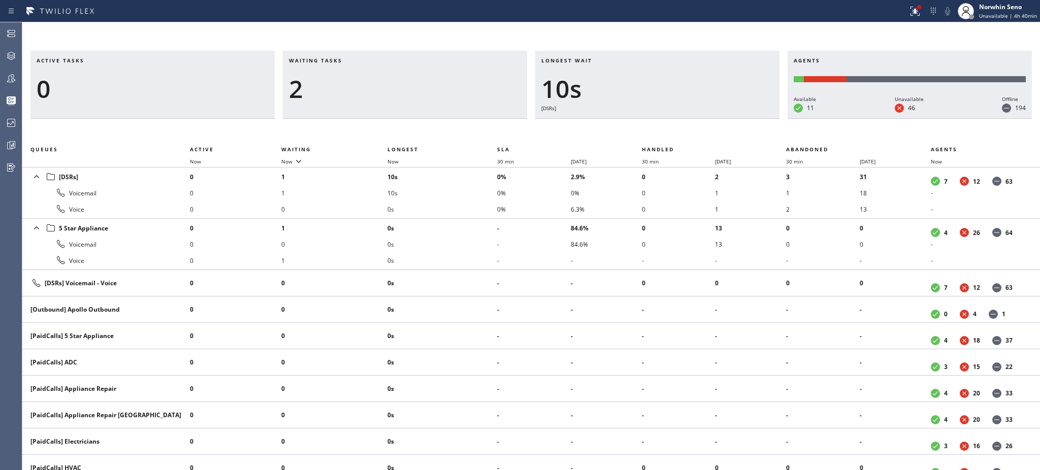
click at [353, 60] on h3 "Waiting tasks" at bounding box center [405, 64] width 232 height 15
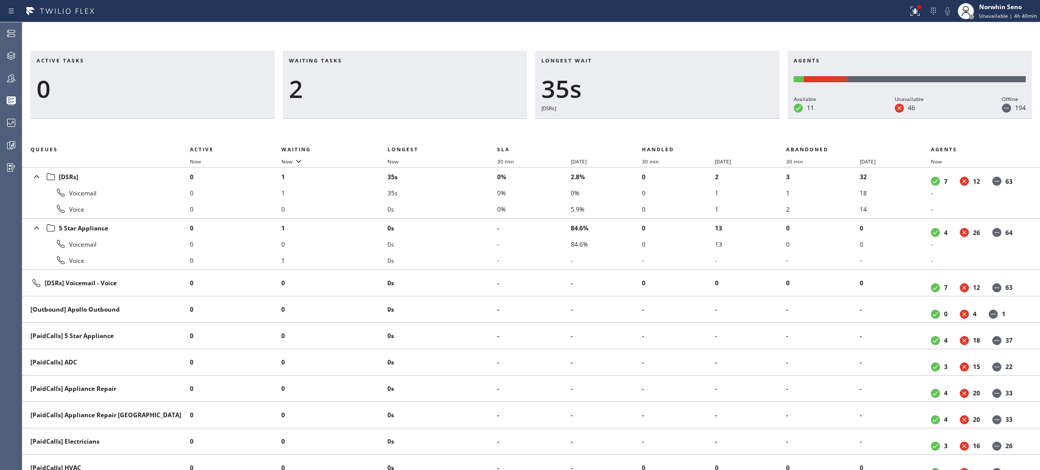
click at [353, 60] on h3 "Waiting tasks" at bounding box center [405, 64] width 232 height 15
click at [509, 59] on h3 "Waiting tasks" at bounding box center [405, 64] width 232 height 15
